Goal: Information Seeking & Learning: Learn about a topic

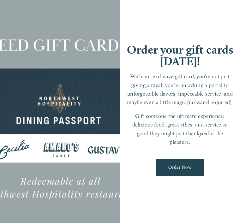
scroll to position [13, 0]
click at [223, 43] on div "Order your gift cards today! With our exclusive gift card, you’re not just givi…" at bounding box center [180, 112] width 120 height 262
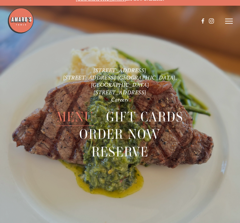
click at [74, 108] on span "Menu" at bounding box center [76, 117] width 38 height 18
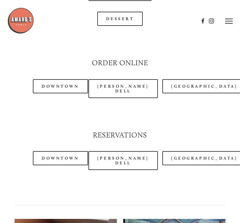
scroll to position [685, 0]
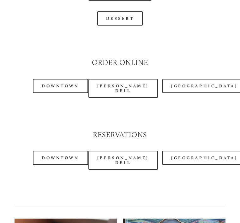
click at [187, 154] on link "[GEOGRAPHIC_DATA]" at bounding box center [204, 158] width 84 height 14
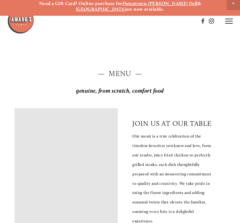
scroll to position [0, 0]
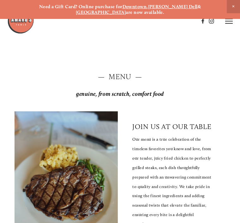
click at [126, 9] on strong "[GEOGRAPHIC_DATA]" at bounding box center [101, 12] width 50 height 6
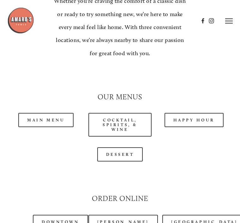
scroll to position [549, 0]
click at [50, 113] on link "Main Menu" at bounding box center [45, 120] width 55 height 14
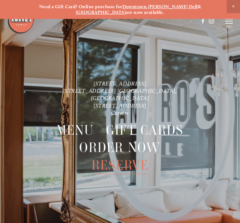
scroll to position [13, 0]
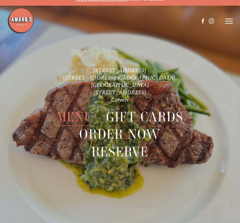
click at [88, 111] on span "Menu" at bounding box center [76, 117] width 38 height 18
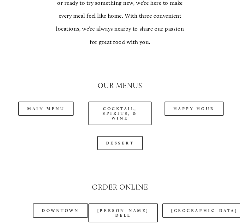
scroll to position [561, 0]
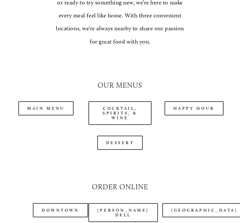
click at [61, 101] on link "Main Menu" at bounding box center [45, 108] width 55 height 14
